Goal: Information Seeking & Learning: Compare options

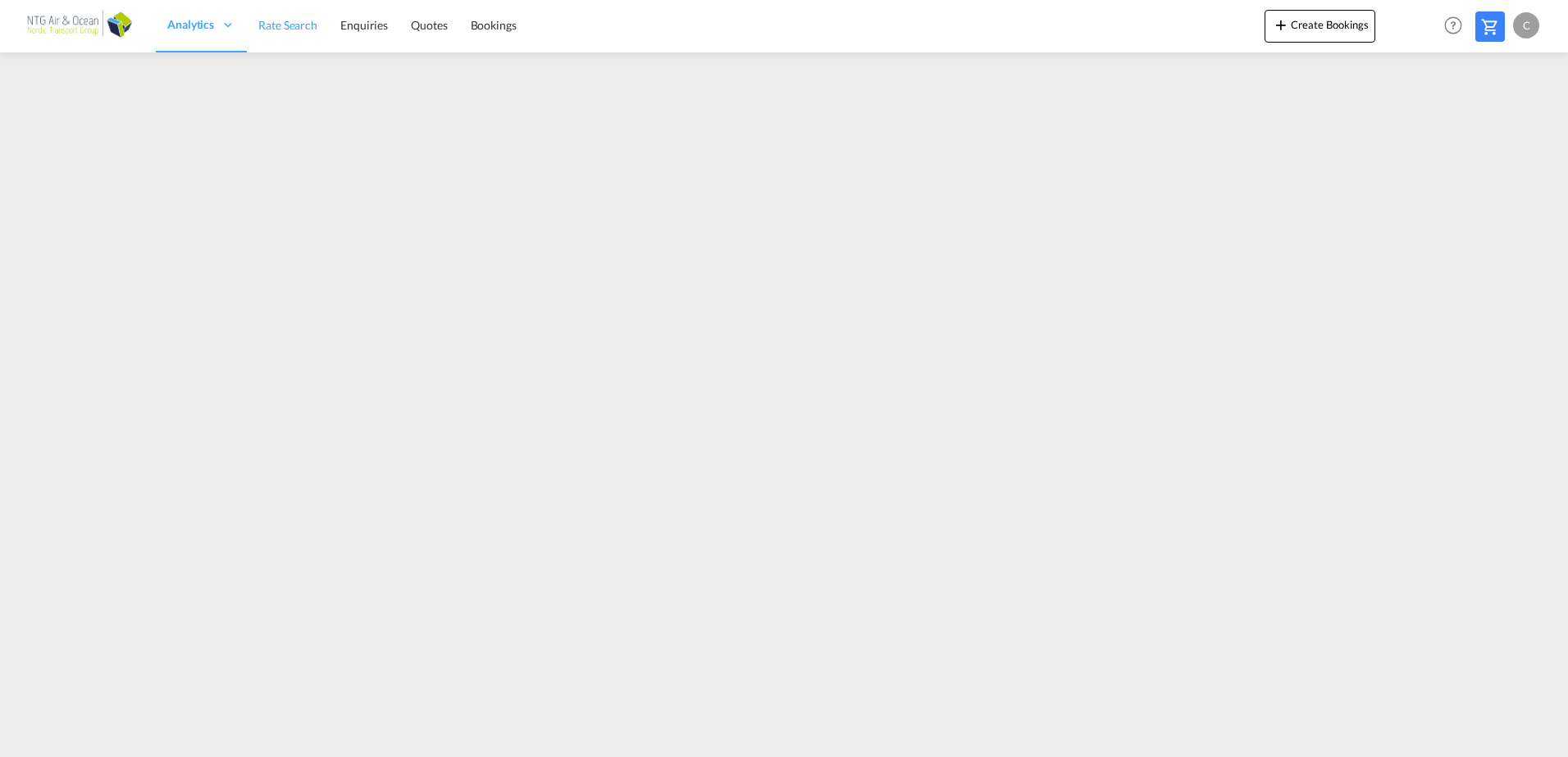
click at [296, 22] on span "Rate Search" at bounding box center [287, 25] width 59 height 14
